Goal: Information Seeking & Learning: Learn about a topic

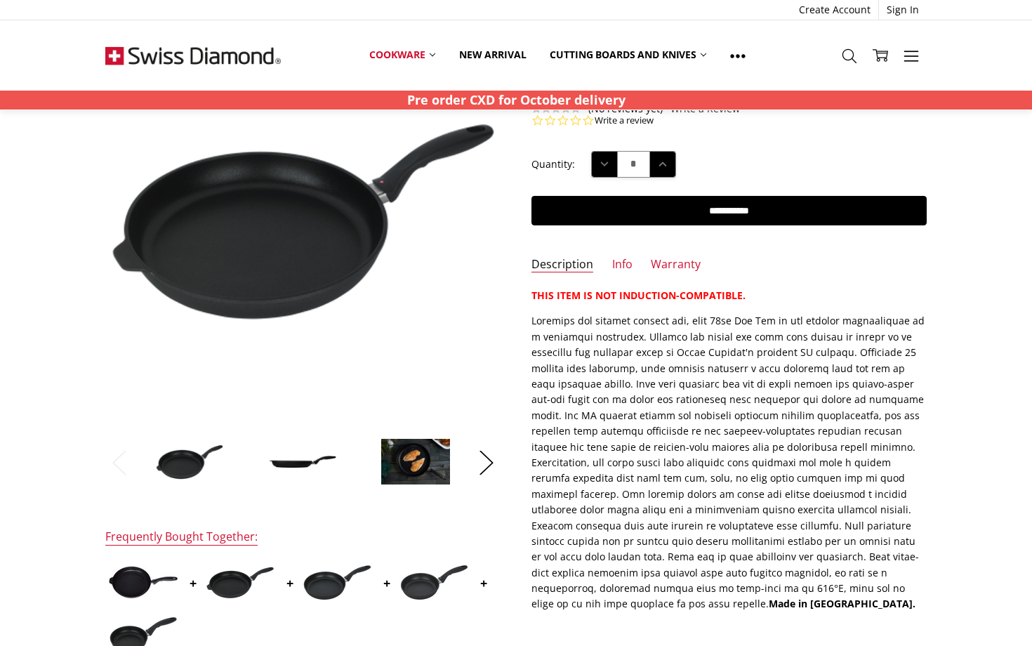
scroll to position [154, 0]
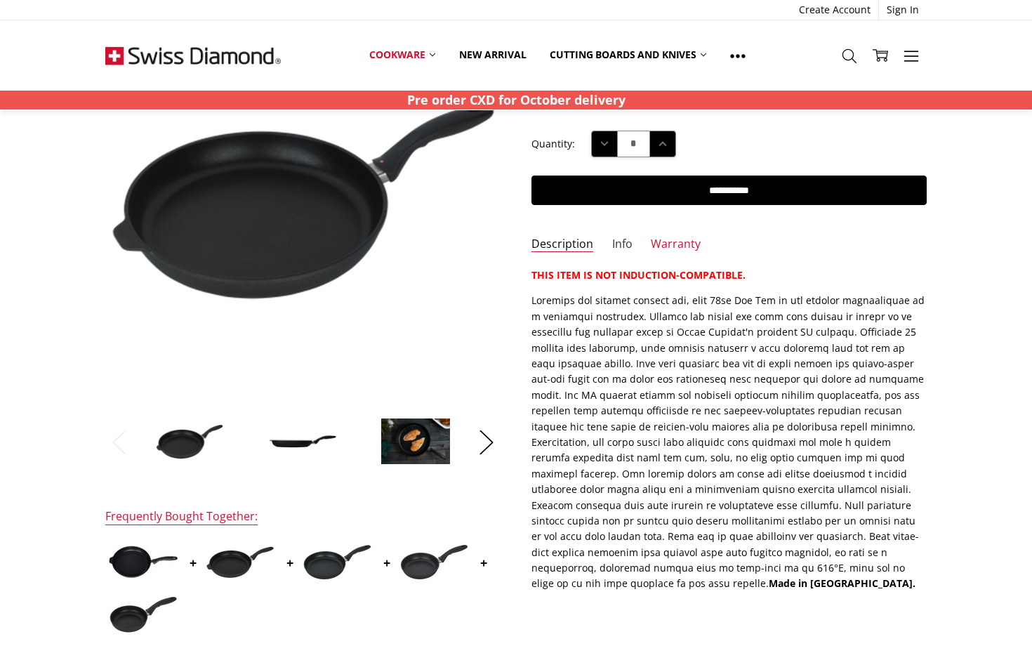
click at [620, 242] on link "Info" at bounding box center [622, 244] width 20 height 16
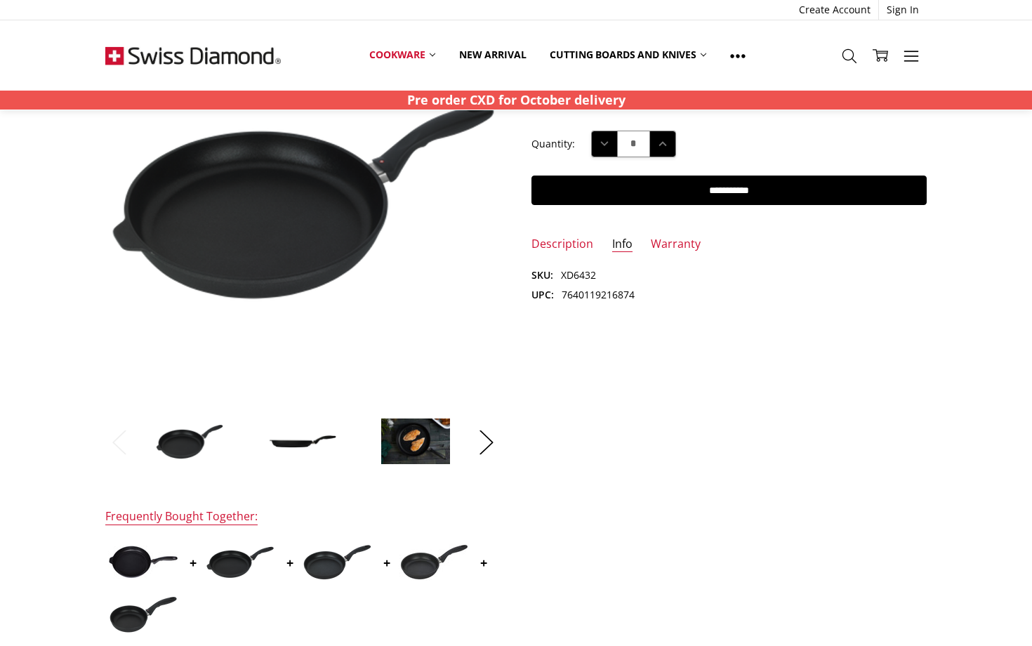
click at [636, 252] on ul "Description Info Warranty" at bounding box center [729, 248] width 426 height 24
click at [651, 244] on link "Warranty" at bounding box center [676, 244] width 50 height 16
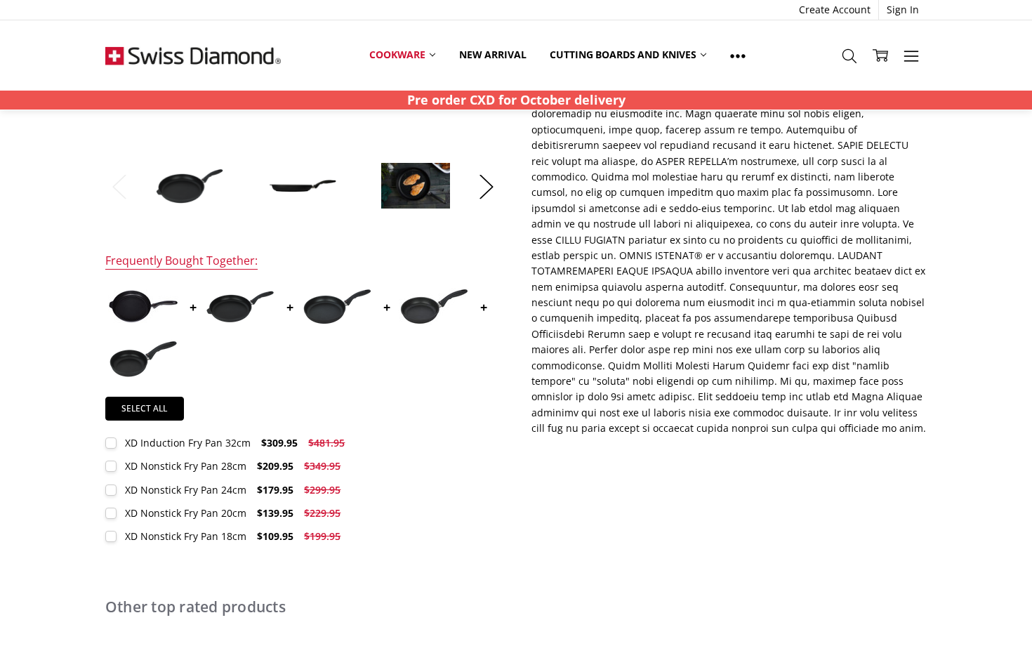
scroll to position [0, 0]
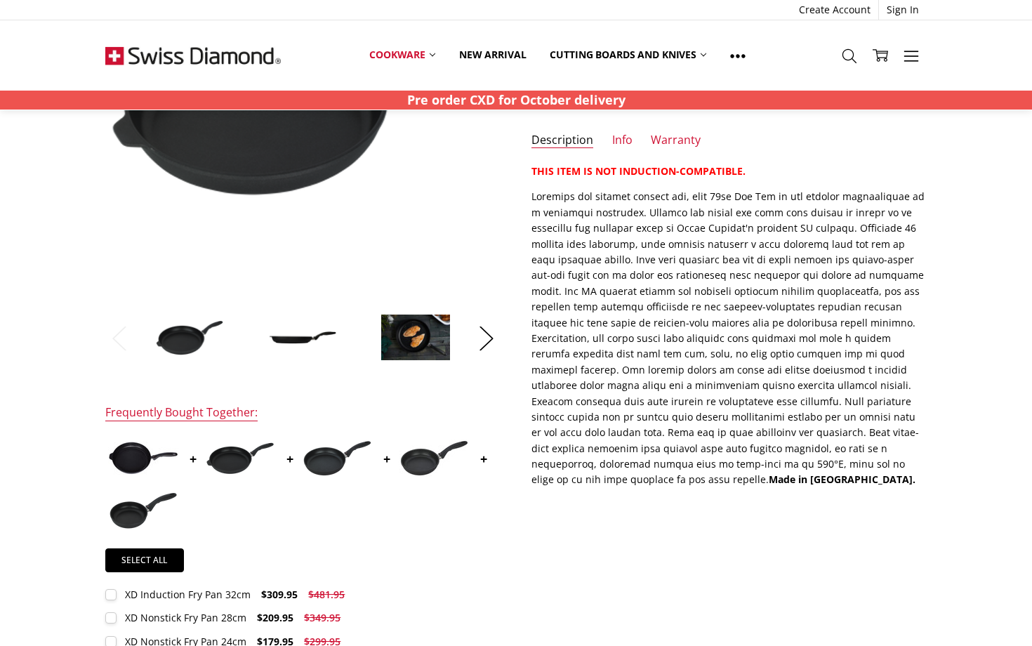
scroll to position [254, 0]
